Goal: Task Accomplishment & Management: Manage account settings

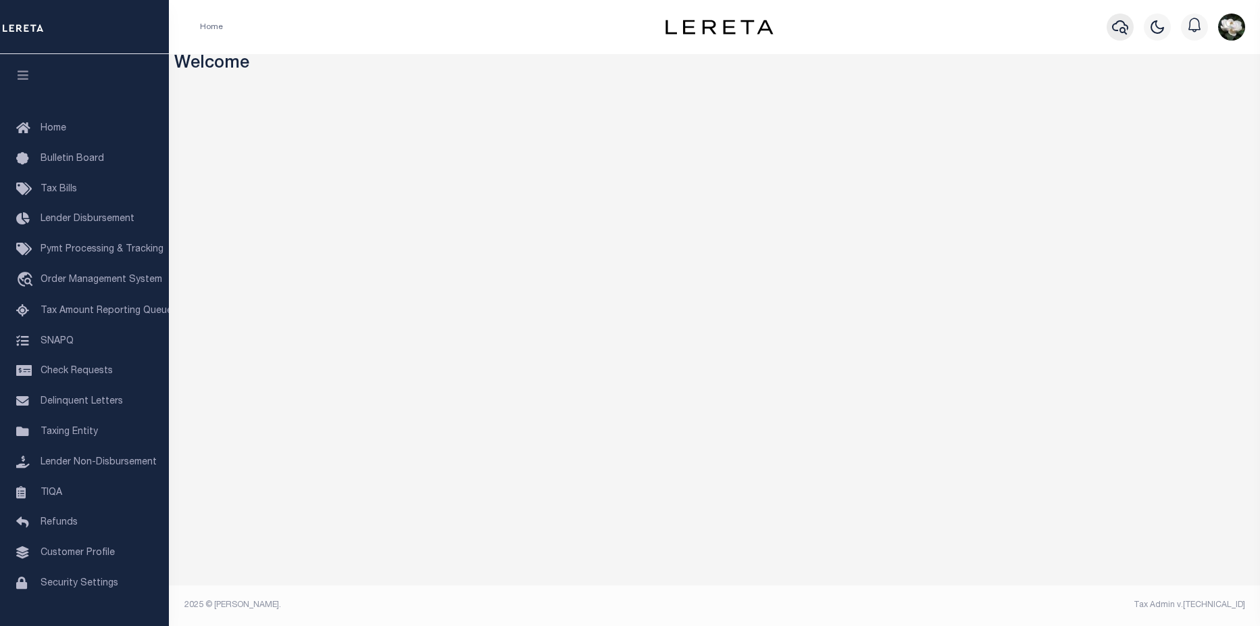
click at [1115, 32] on icon "button" at bounding box center [1120, 27] width 16 height 16
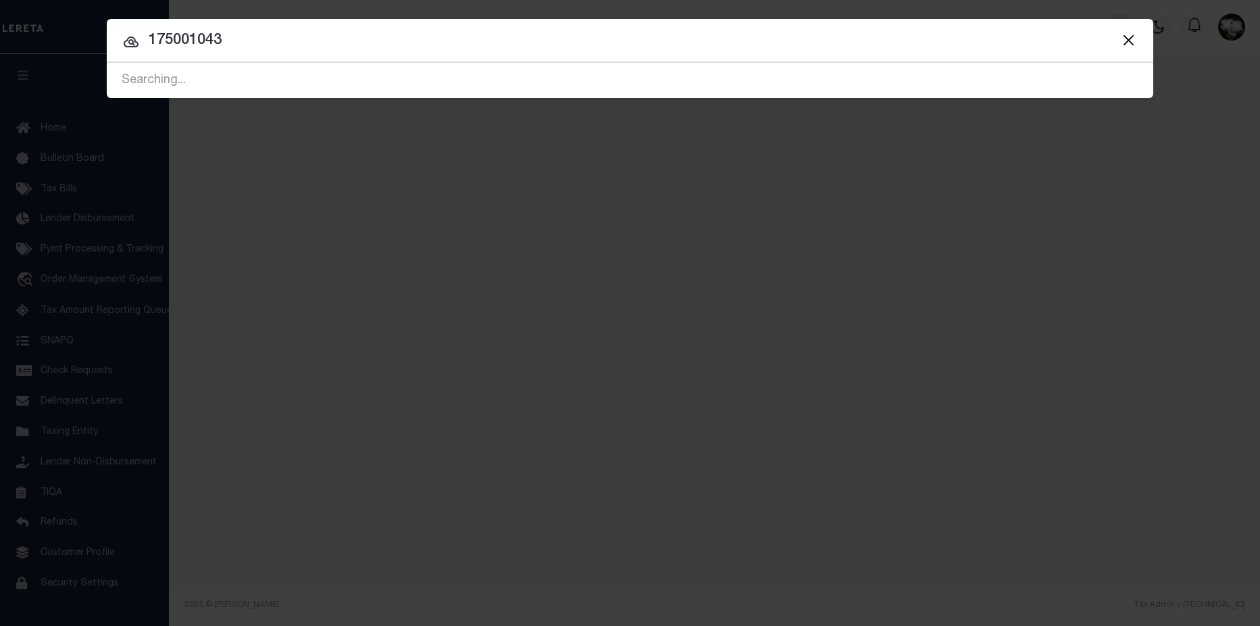
type input "175001043"
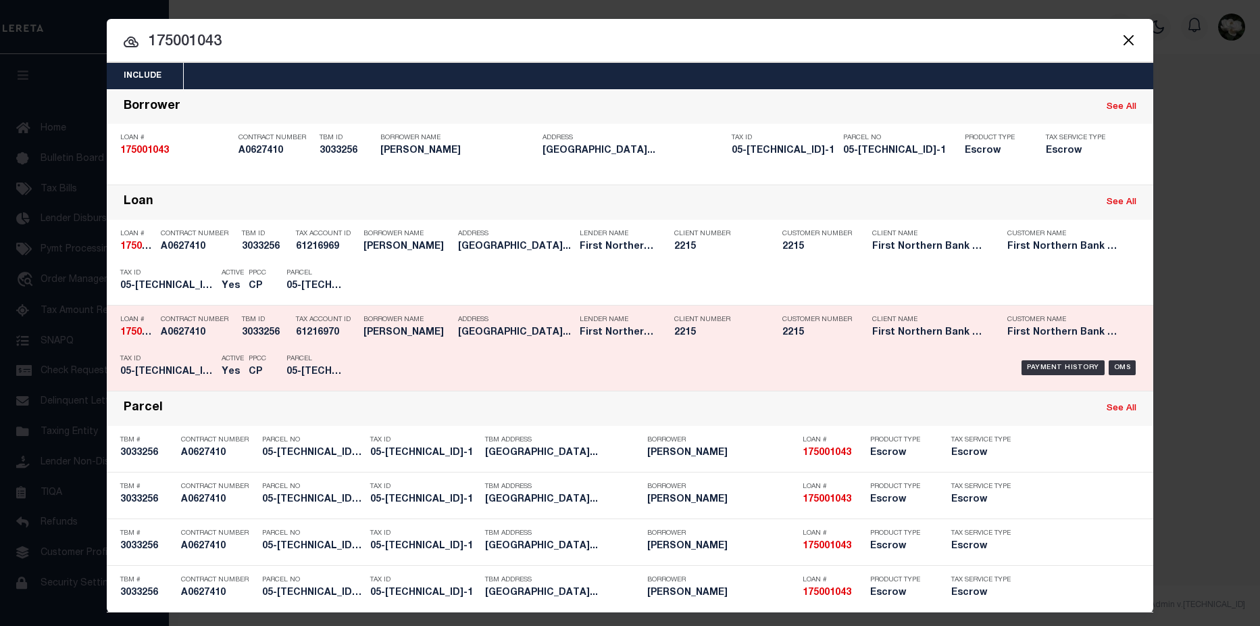
click at [854, 343] on div "Customer Number 2215" at bounding box center [817, 328] width 90 height 39
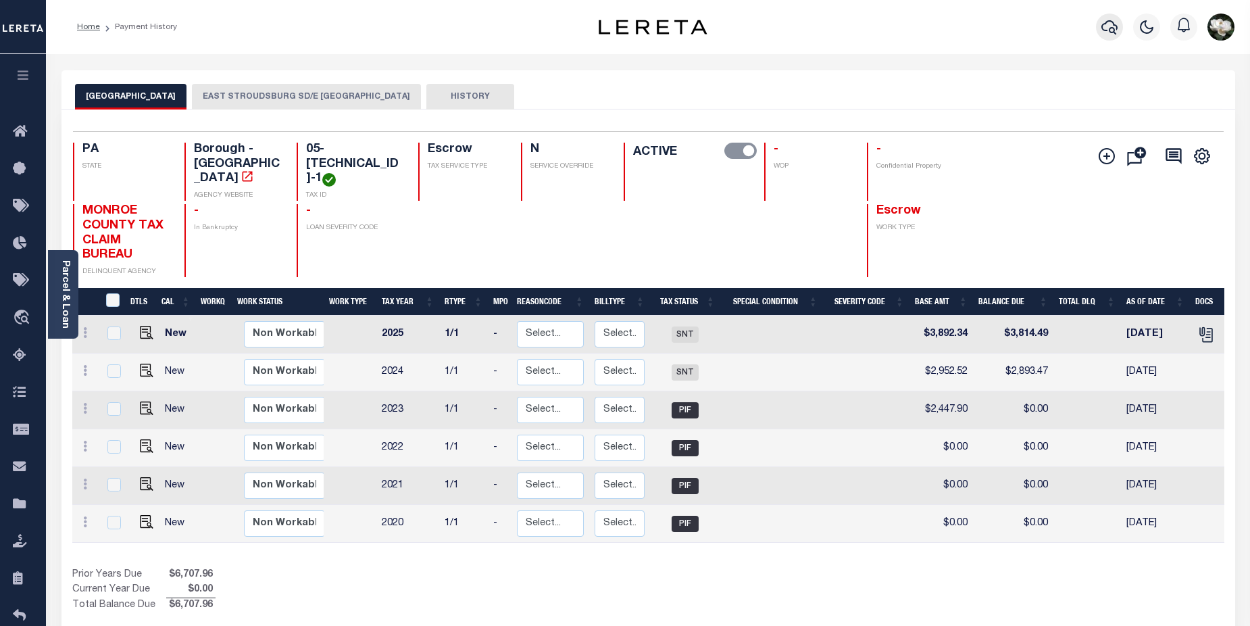
click at [1115, 28] on icon "button" at bounding box center [1109, 27] width 16 height 16
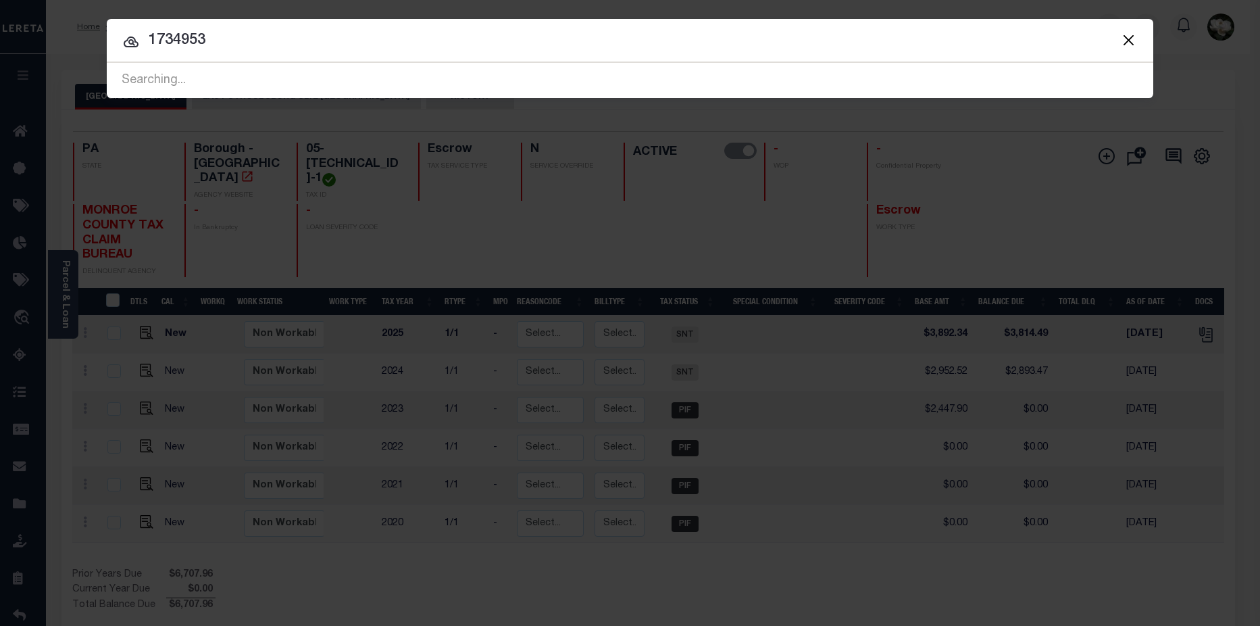
type input "1734953"
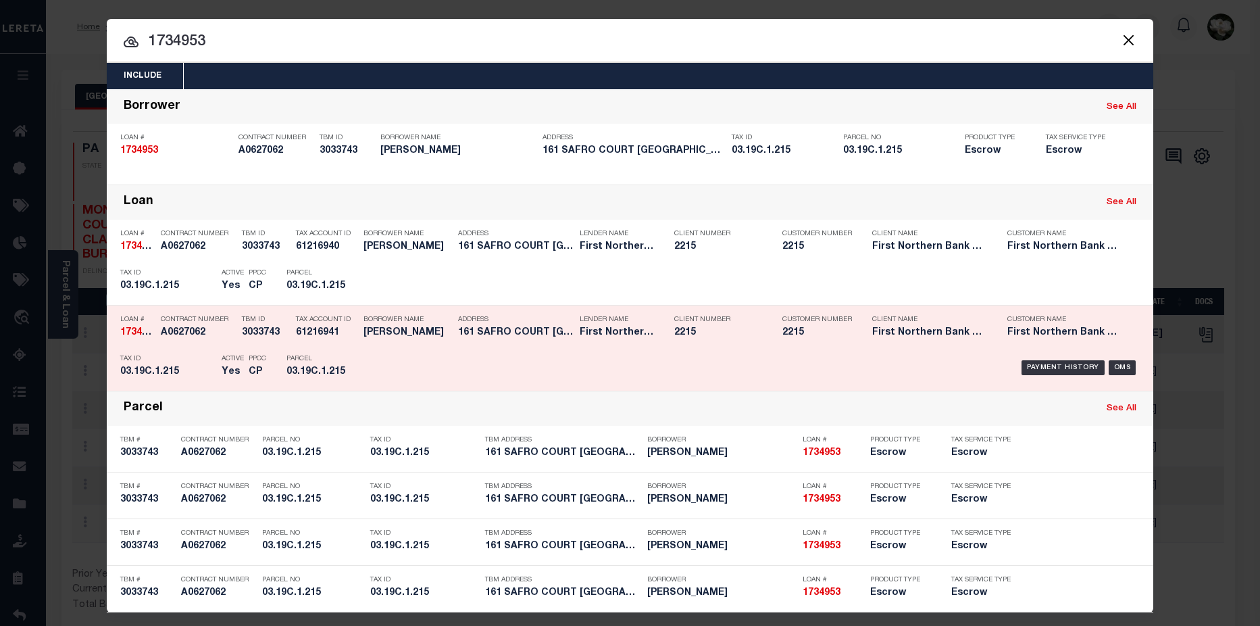
click at [740, 327] on div "Client Number 2215" at bounding box center [718, 328] width 88 height 39
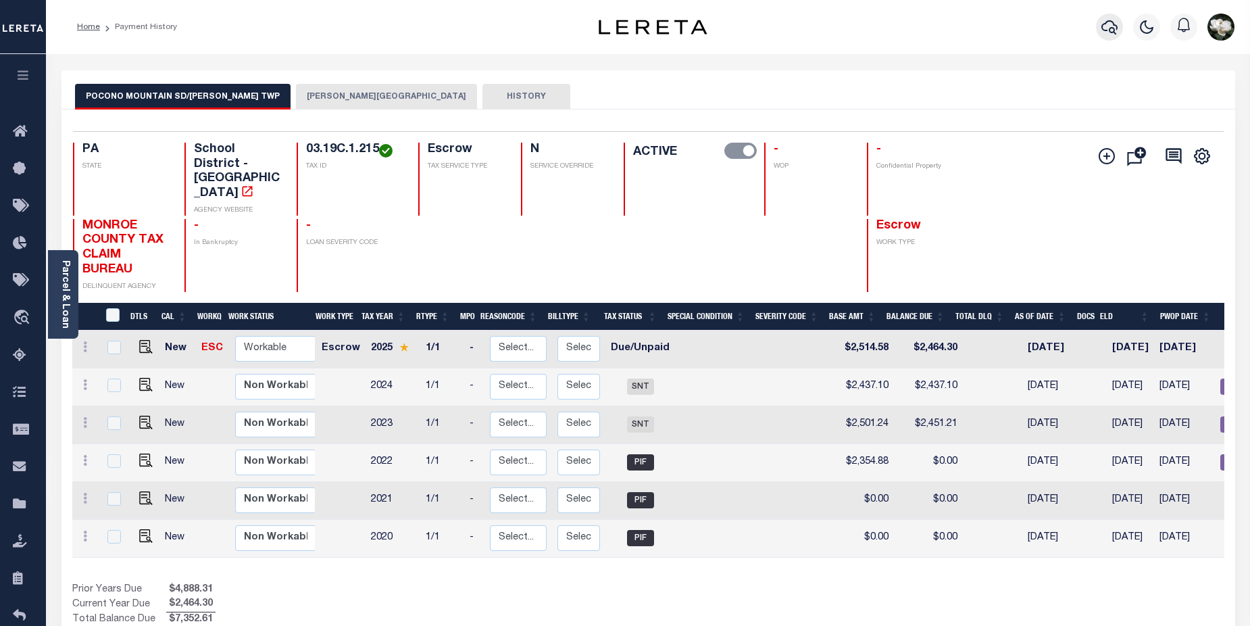
click at [1102, 31] on icon "button" at bounding box center [1109, 27] width 16 height 16
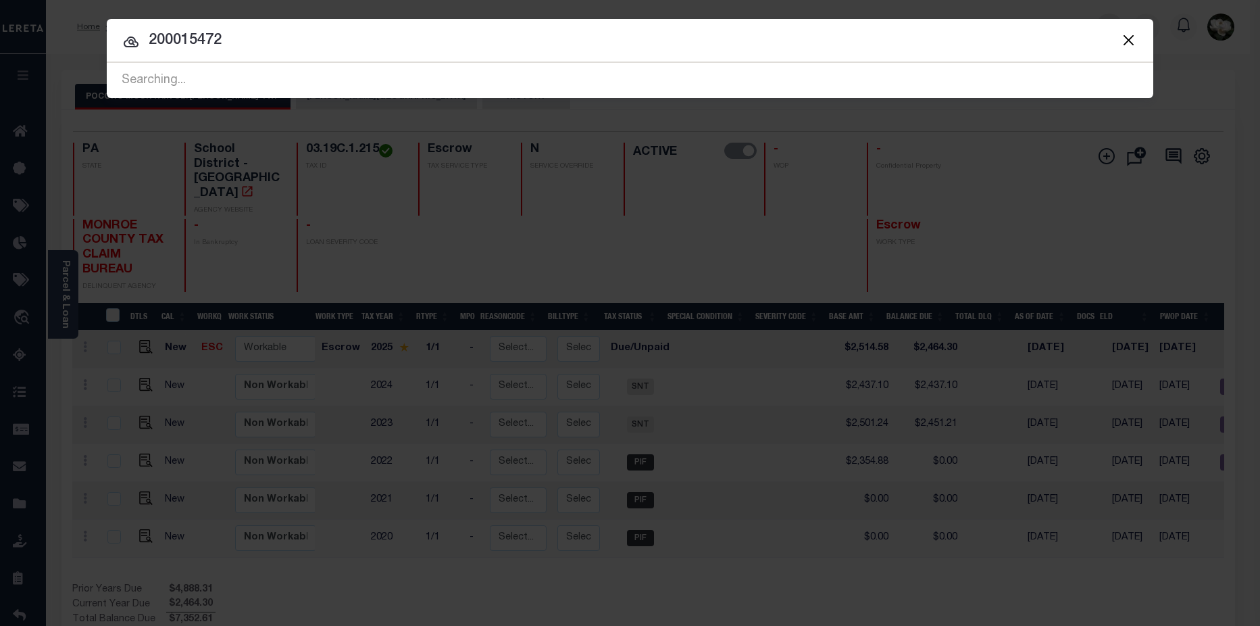
type input "200015472"
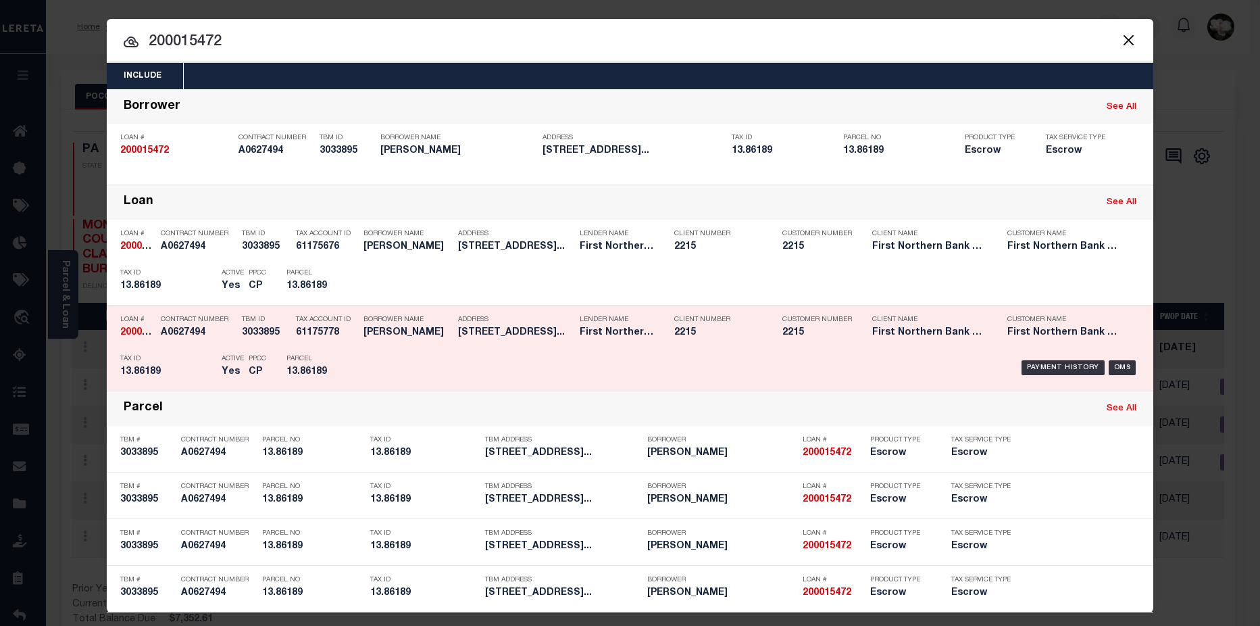
click at [904, 328] on h5 "First Northern Bank & Trust" at bounding box center [929, 332] width 115 height 11
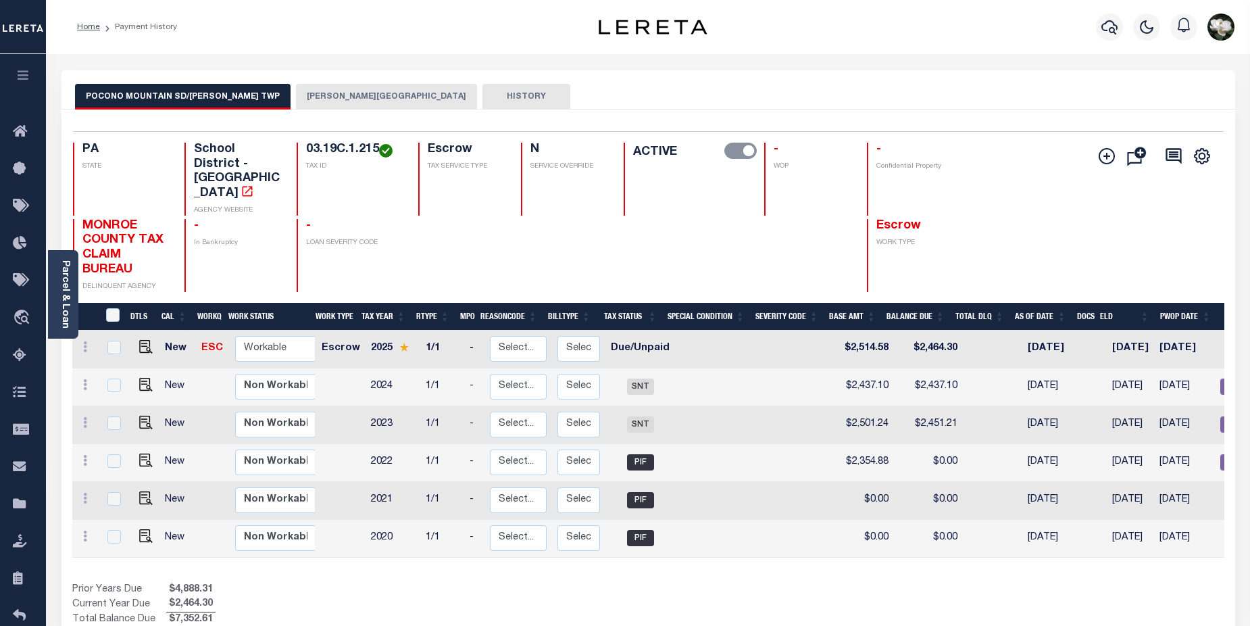
click at [339, 94] on button "[PERSON_NAME][GEOGRAPHIC_DATA]" at bounding box center [386, 97] width 181 height 26
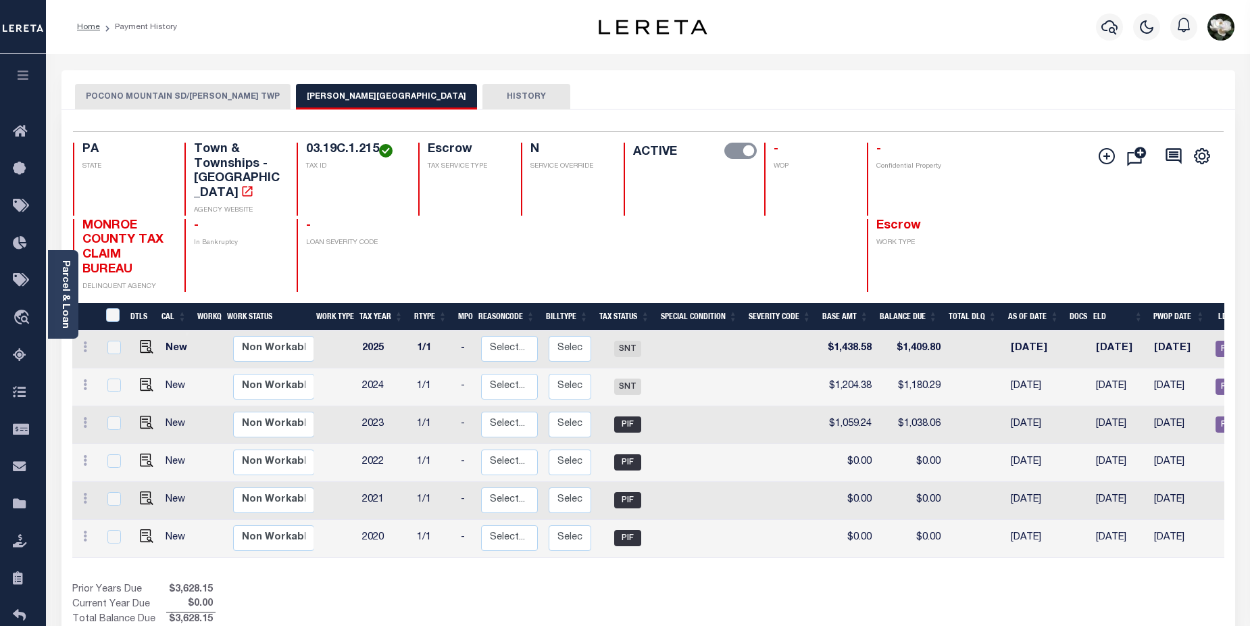
drag, startPoint x: 424, startPoint y: 188, endPoint x: 330, endPoint y: 433, distance: 262.6
click at [430, 186] on div "Escrow TAX SERVICE TYPE" at bounding box center [461, 179] width 86 height 73
click at [1094, 36] on div at bounding box center [1109, 26] width 37 height 47
click at [1108, 33] on icon "button" at bounding box center [1109, 27] width 16 height 16
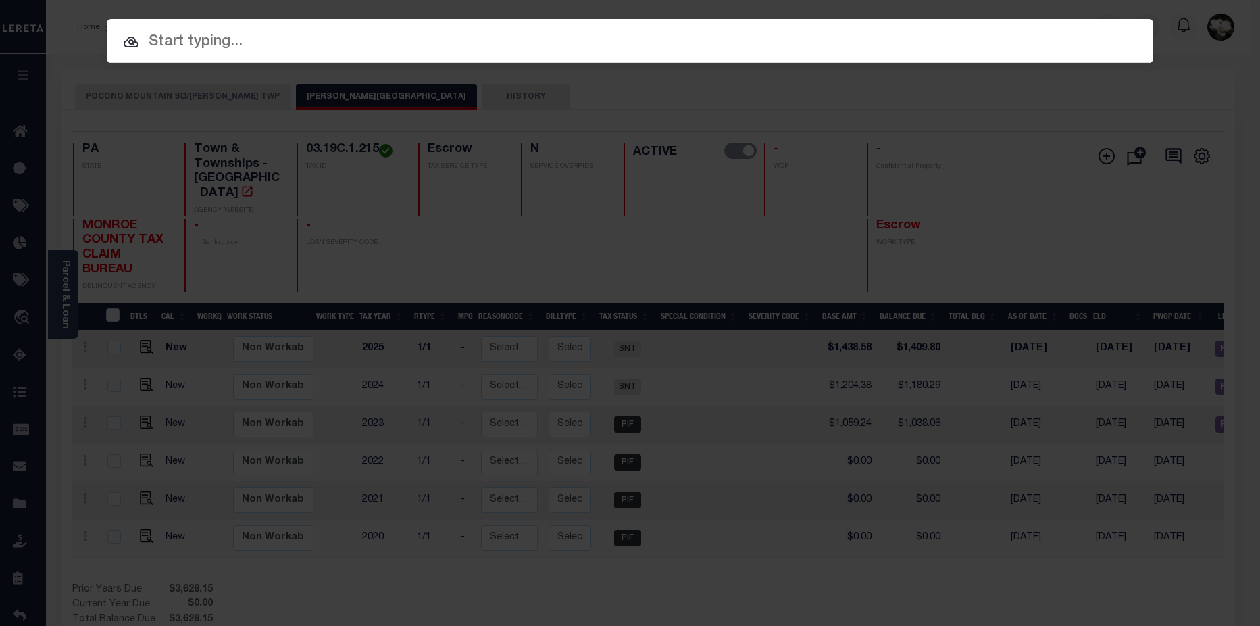
click at [178, 47] on input "text" at bounding box center [630, 42] width 1046 height 24
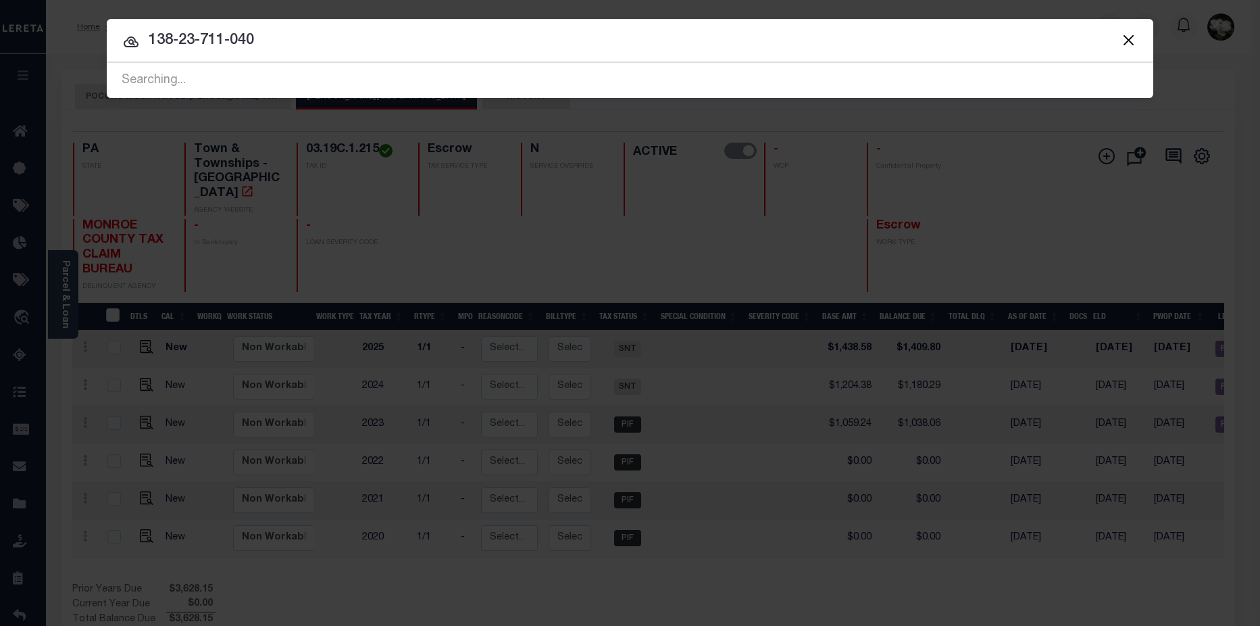
type input "138-23-711-040"
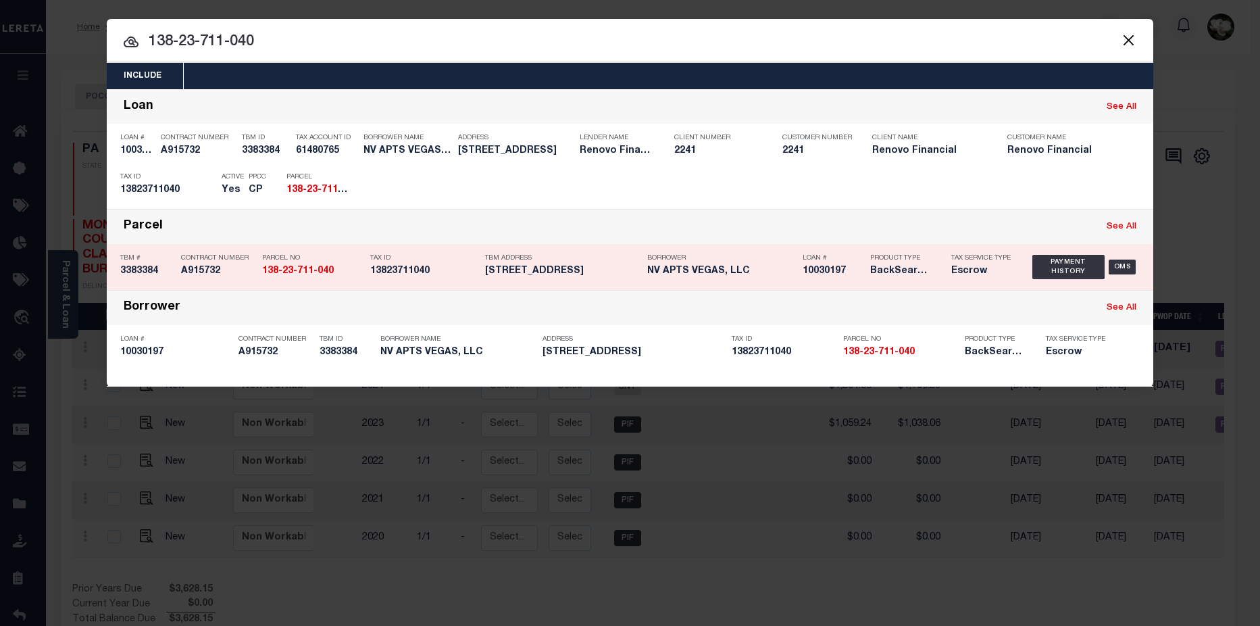
click at [443, 259] on p "Tax ID" at bounding box center [424, 258] width 108 height 8
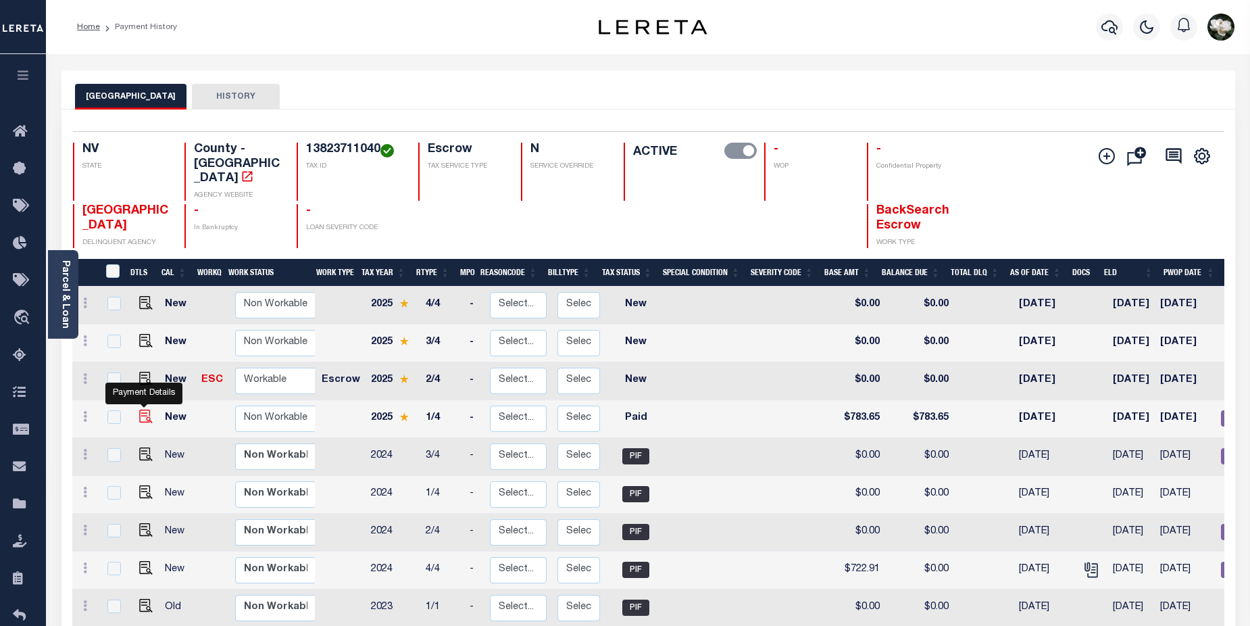
click at [146, 409] on img "" at bounding box center [146, 416] width 14 height 14
checkbox input "true"
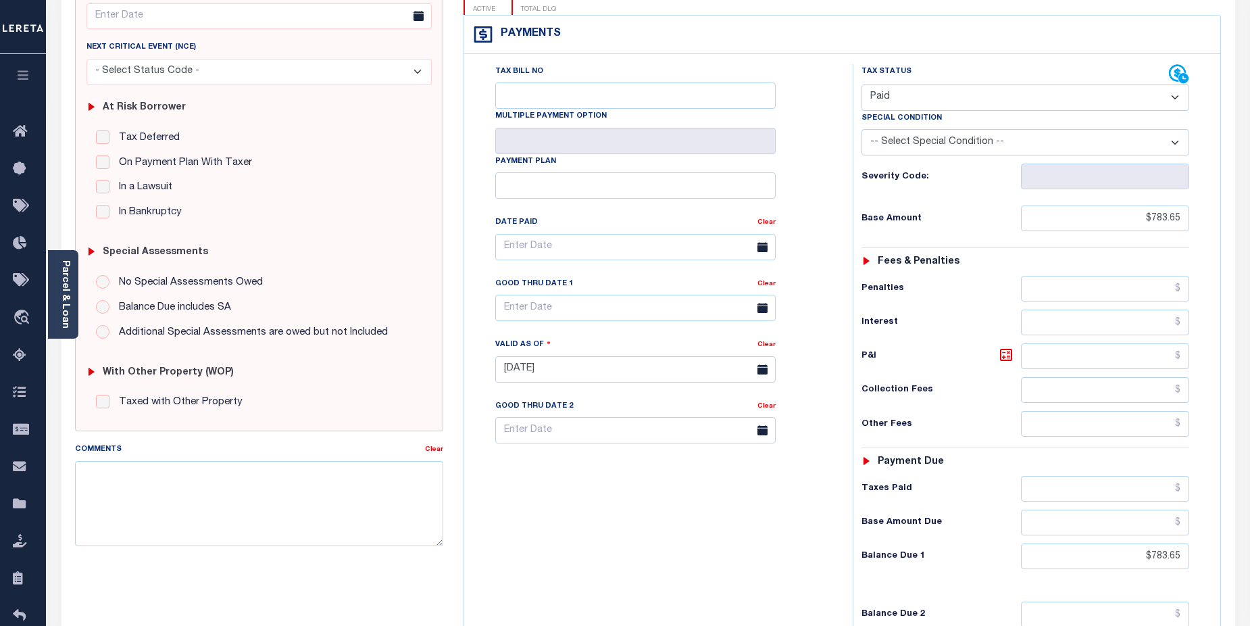
scroll to position [159, 0]
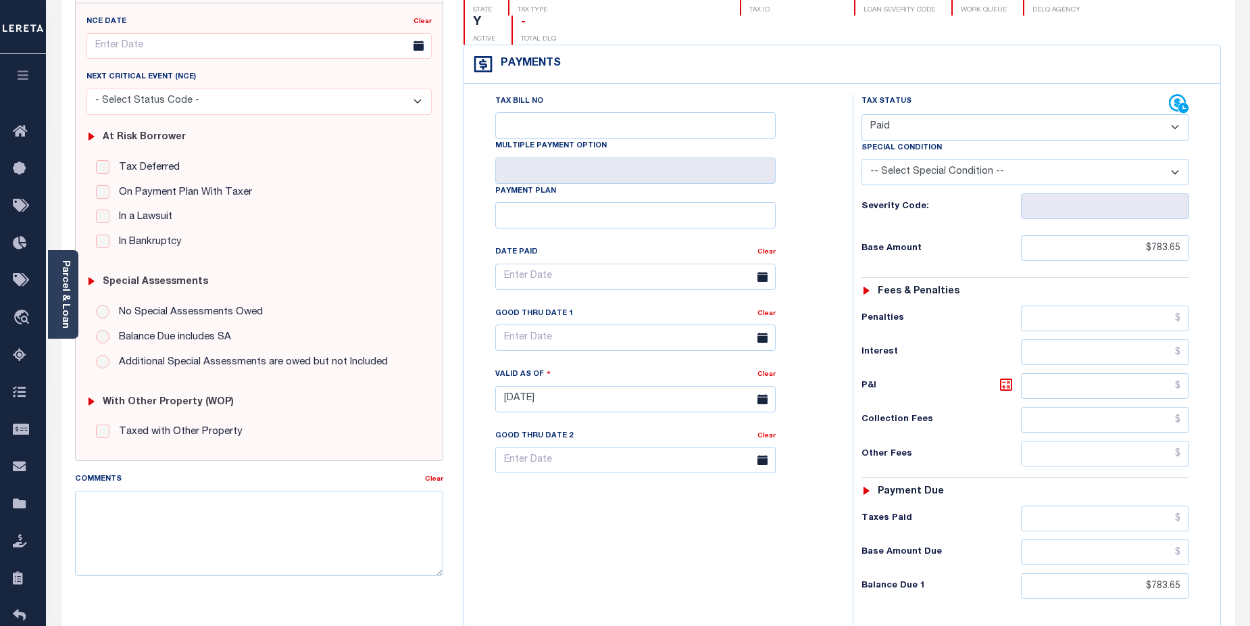
click at [1171, 114] on select "- Select Status Code - Open Due/Unpaid Paid Incomplete No Tax Due Internal Refu…" at bounding box center [1025, 127] width 328 height 26
select select "DUE"
click at [861, 114] on select "- Select Status Code - Open Due/Unpaid Paid Incomplete No Tax Due Internal Refu…" at bounding box center [1025, 127] width 328 height 26
type input "[DATE]"
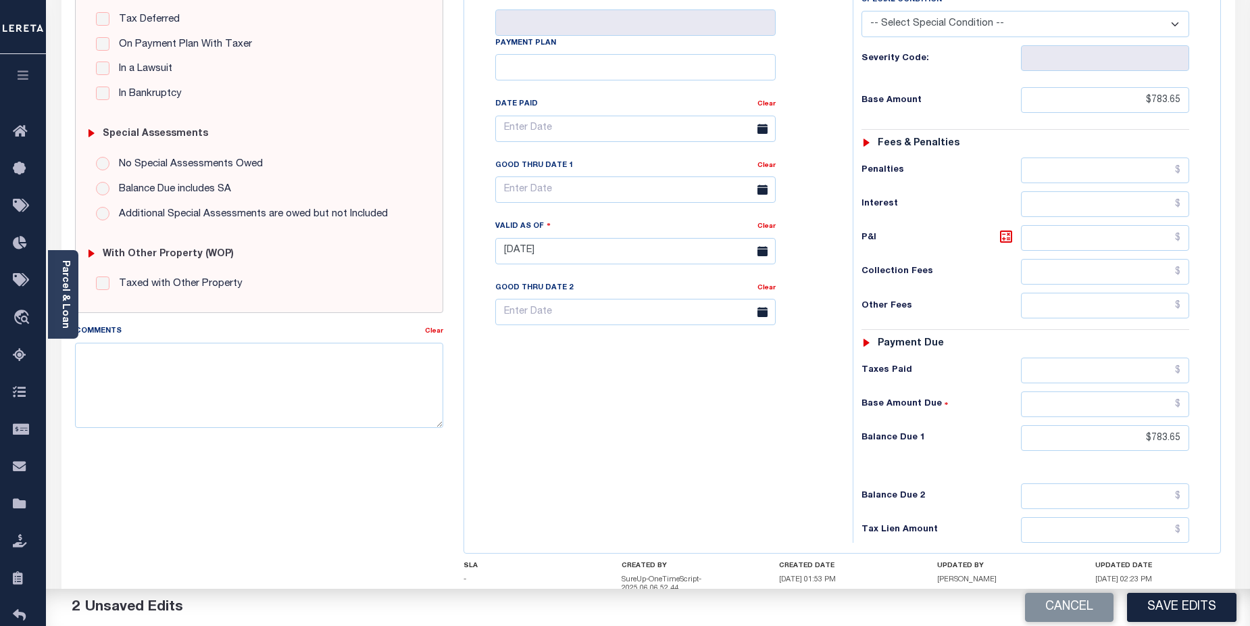
scroll to position [311, 0]
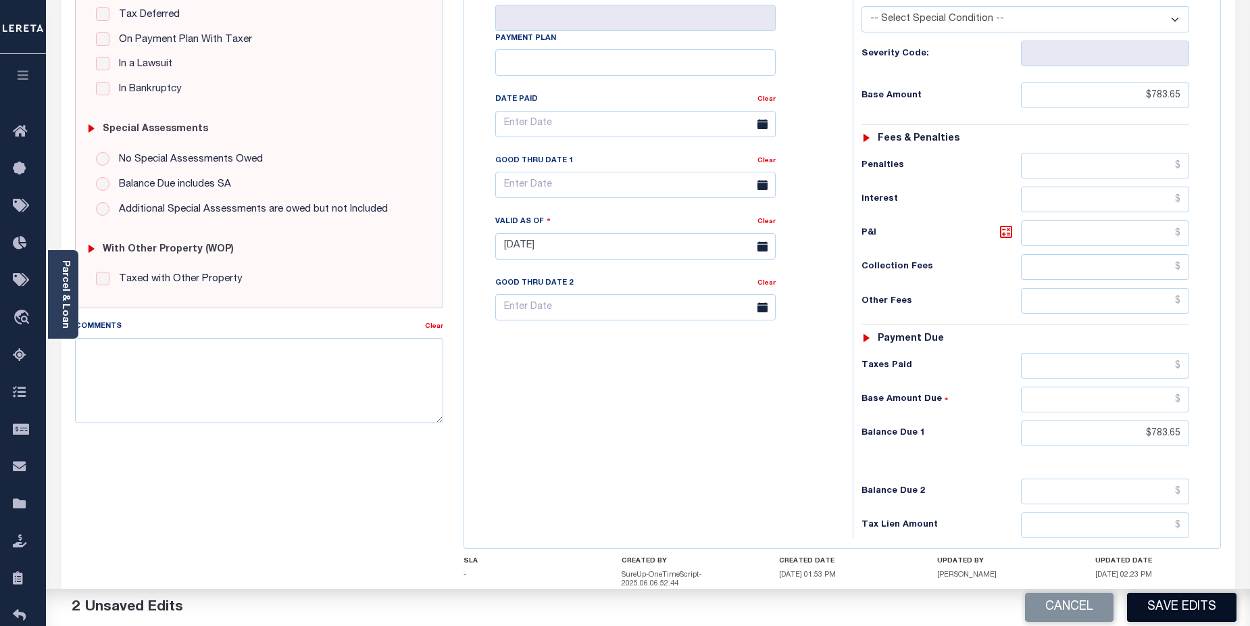
click at [1175, 604] on button "Save Edits" at bounding box center [1181, 606] width 109 height 29
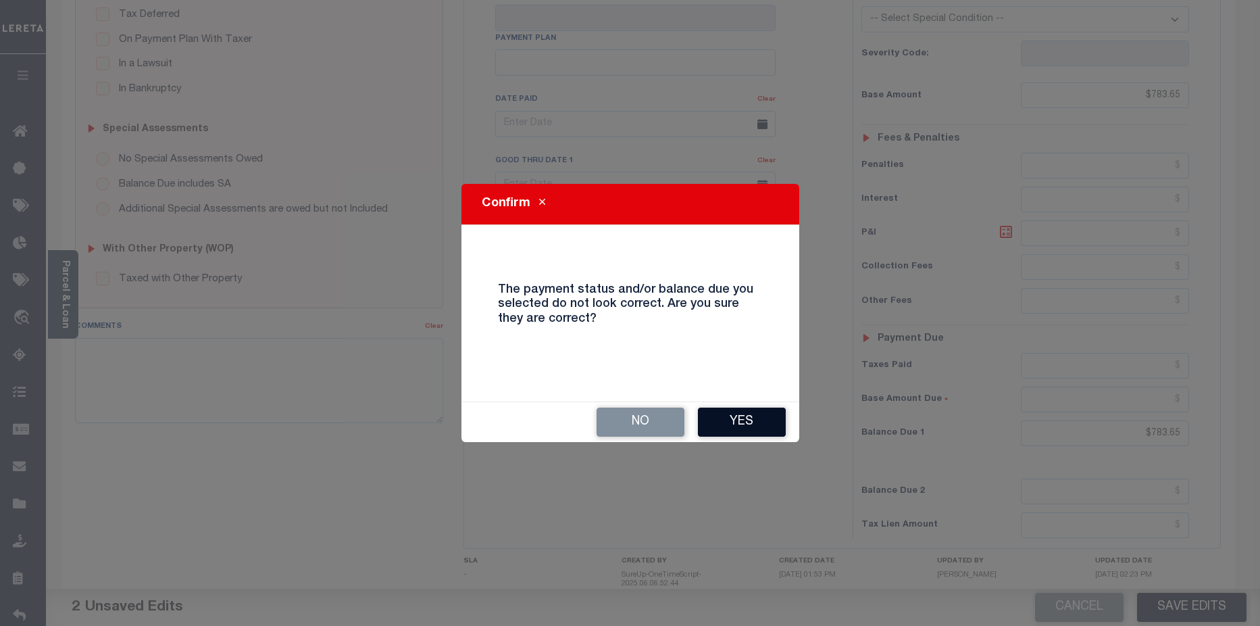
click at [750, 420] on button "Yes" at bounding box center [742, 421] width 88 height 29
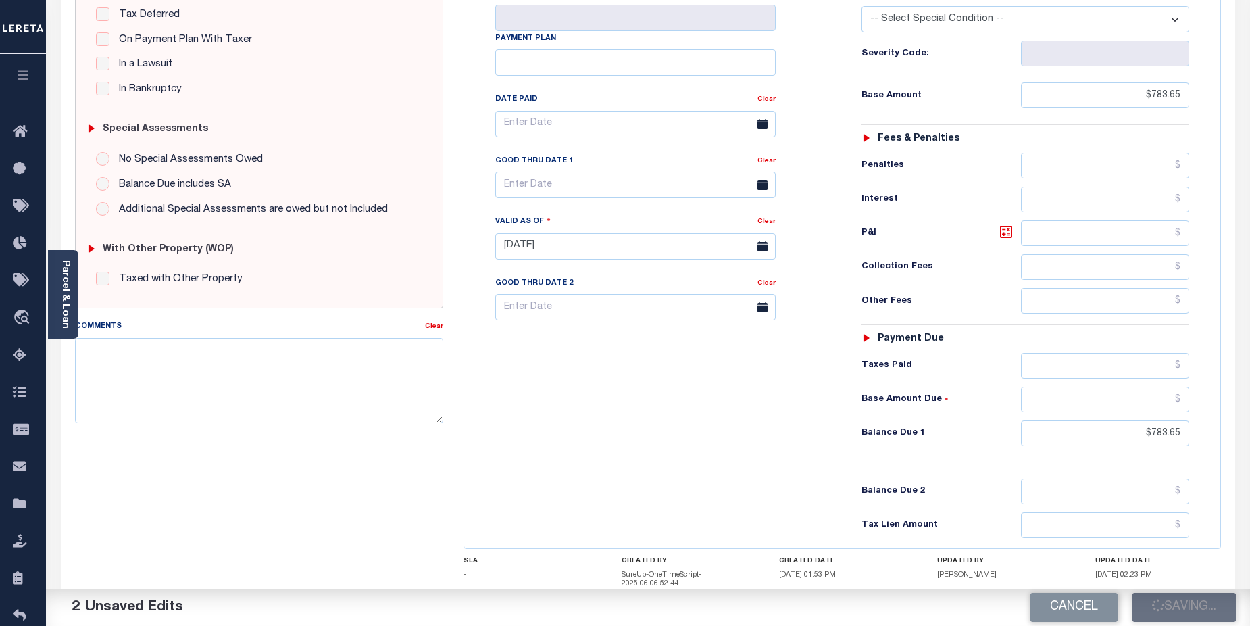
checkbox input "false"
type input "$783.65"
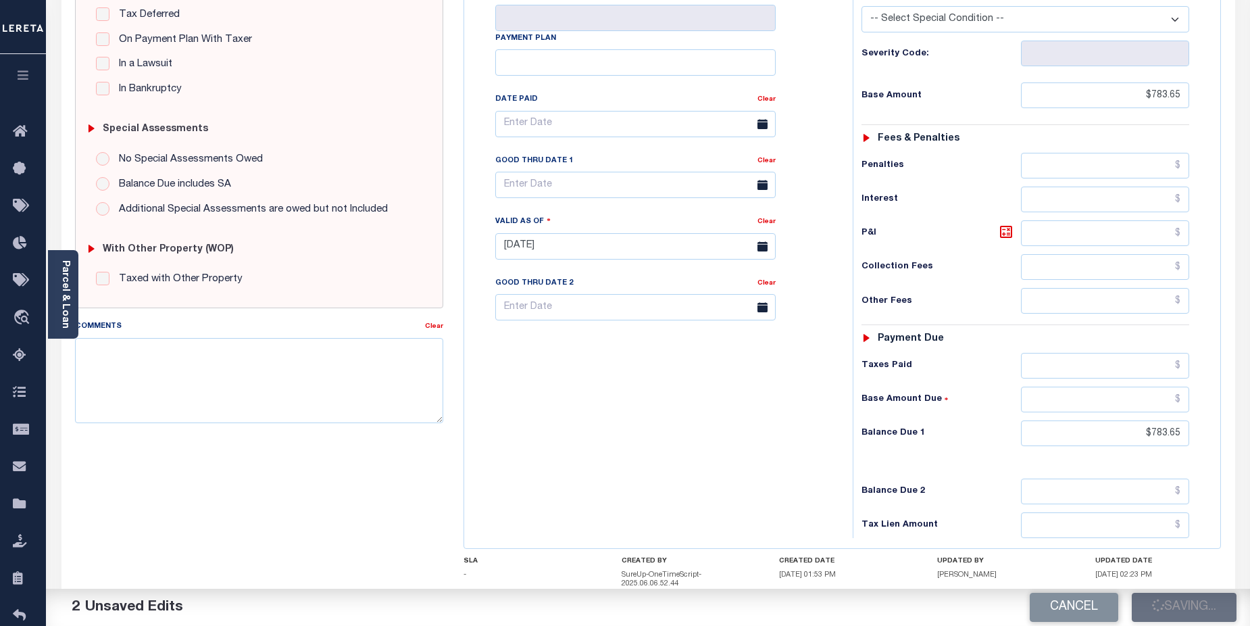
type input "$783.65"
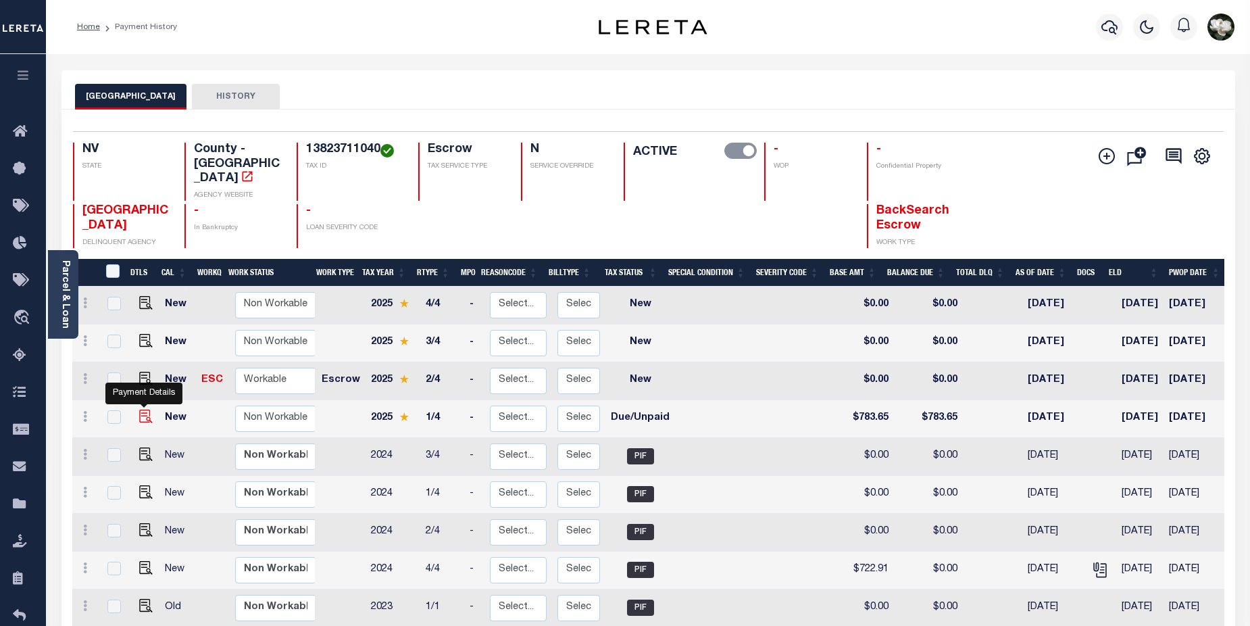
click at [144, 409] on img "" at bounding box center [146, 416] width 14 height 14
checkbox input "true"
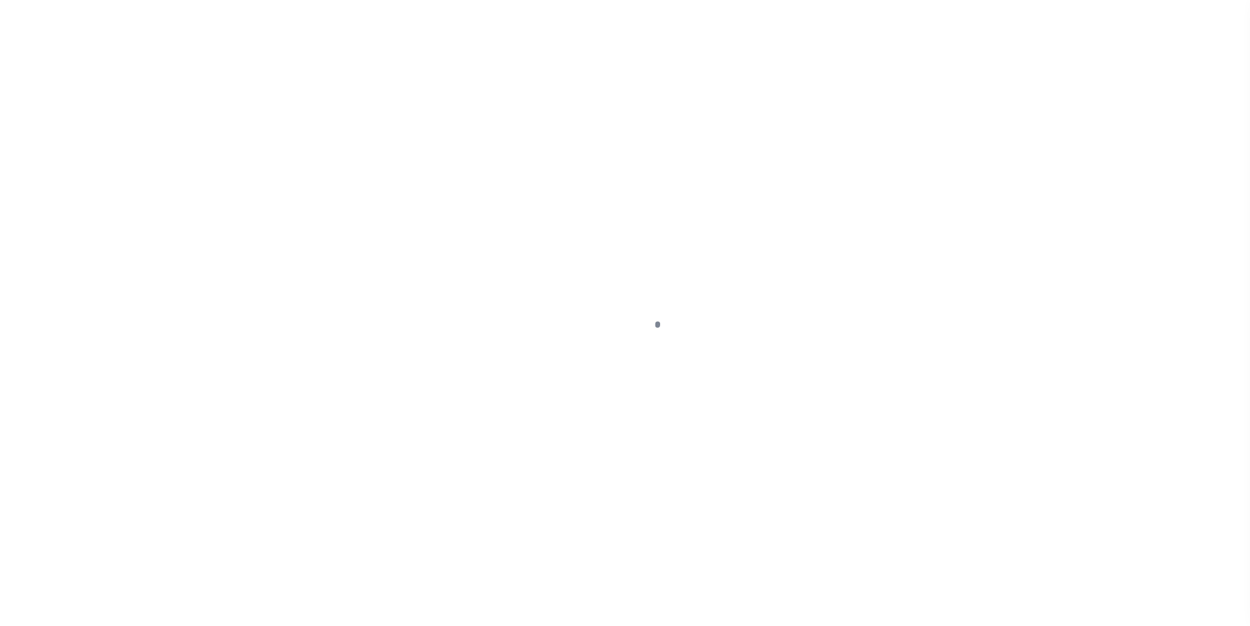
select select "DUE"
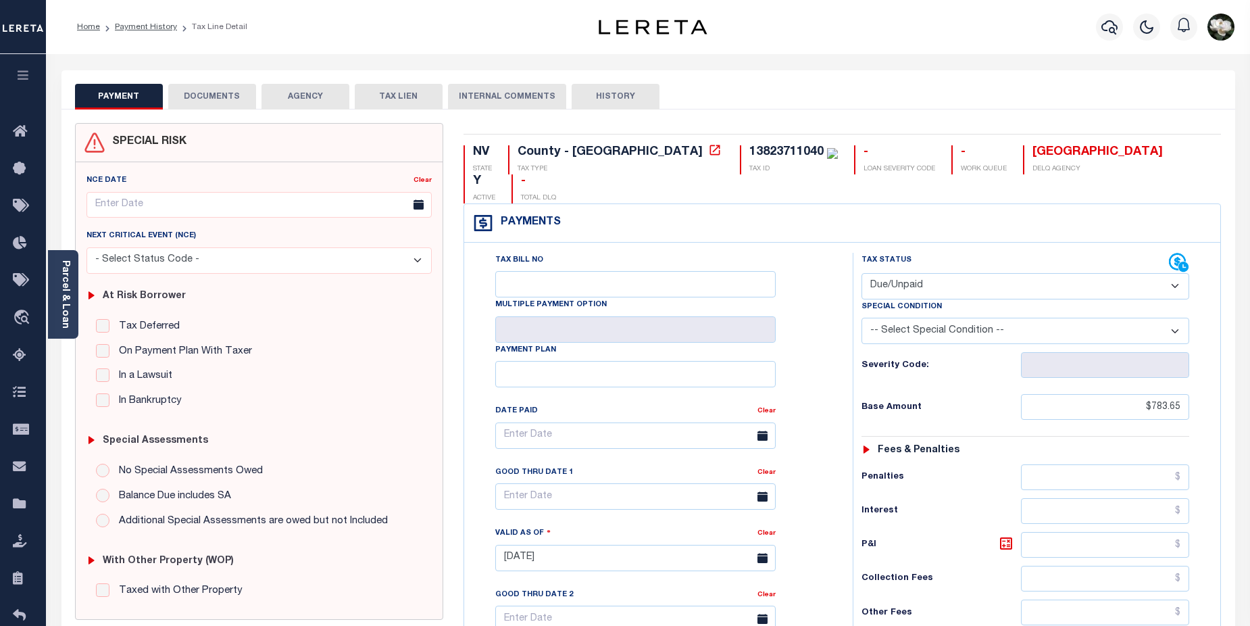
click at [197, 96] on button "DOCUMENTS" at bounding box center [212, 97] width 88 height 26
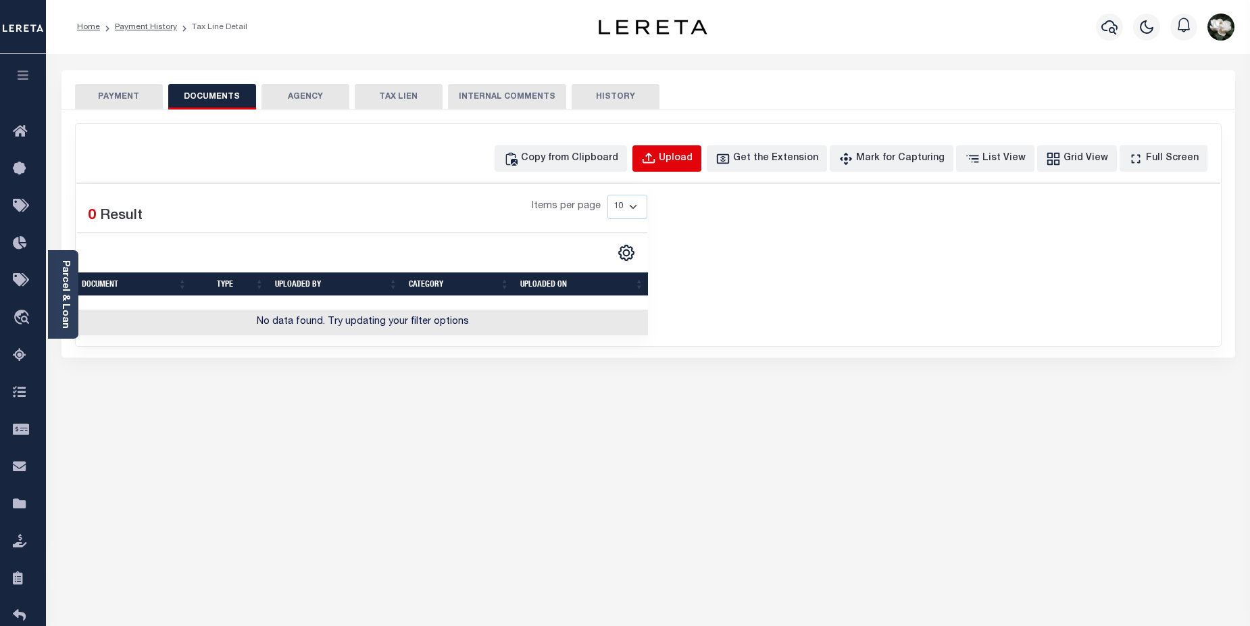
click at [692, 161] on div "Upload" at bounding box center [676, 158] width 34 height 15
select select "POP"
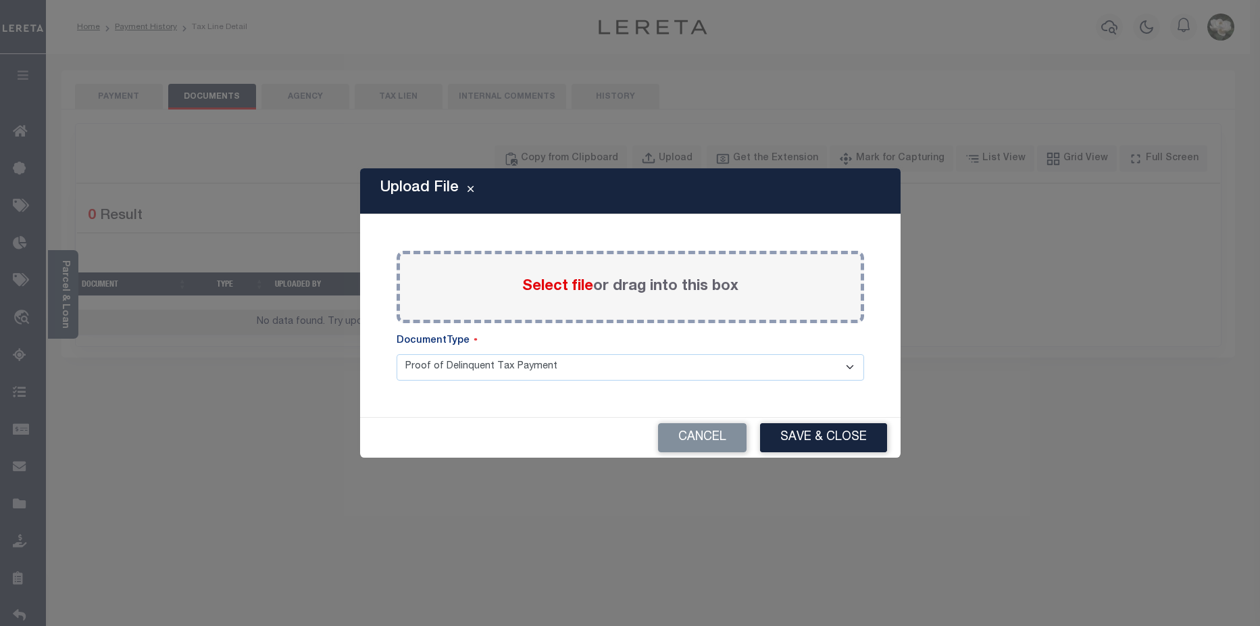
click at [644, 369] on select "Proof of Delinquent Tax Payment" at bounding box center [630, 367] width 467 height 26
click at [832, 436] on button "Save & Close" at bounding box center [823, 437] width 127 height 29
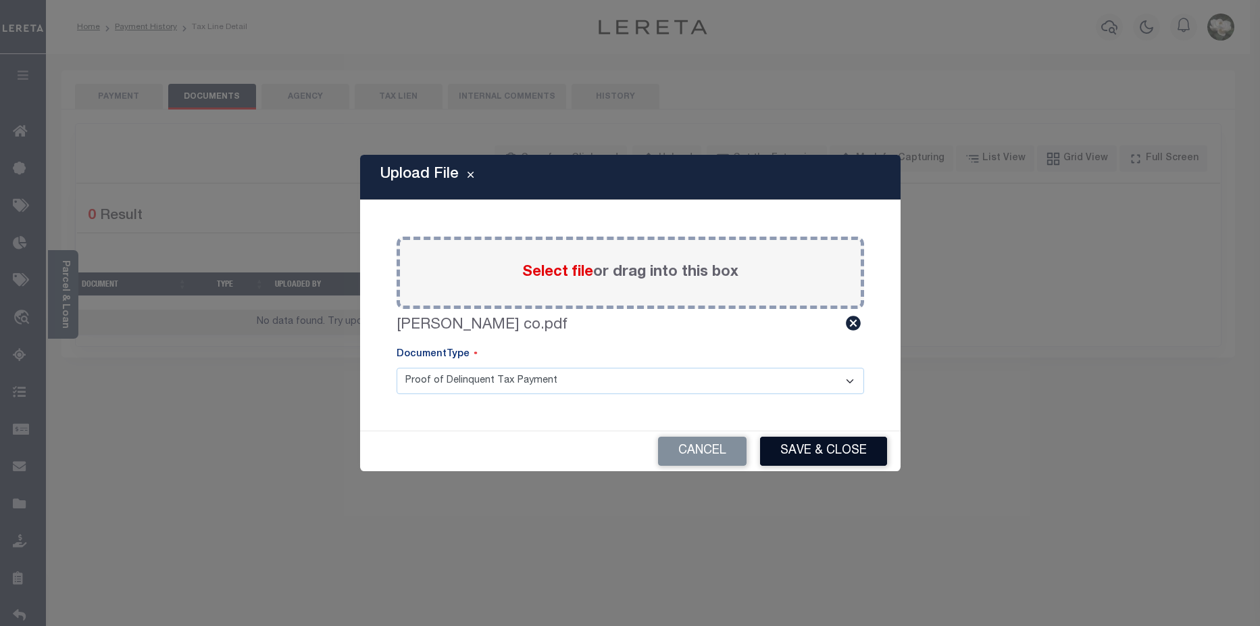
click at [842, 451] on button "Save & Close" at bounding box center [823, 450] width 127 height 29
